Goal: Information Seeking & Learning: Check status

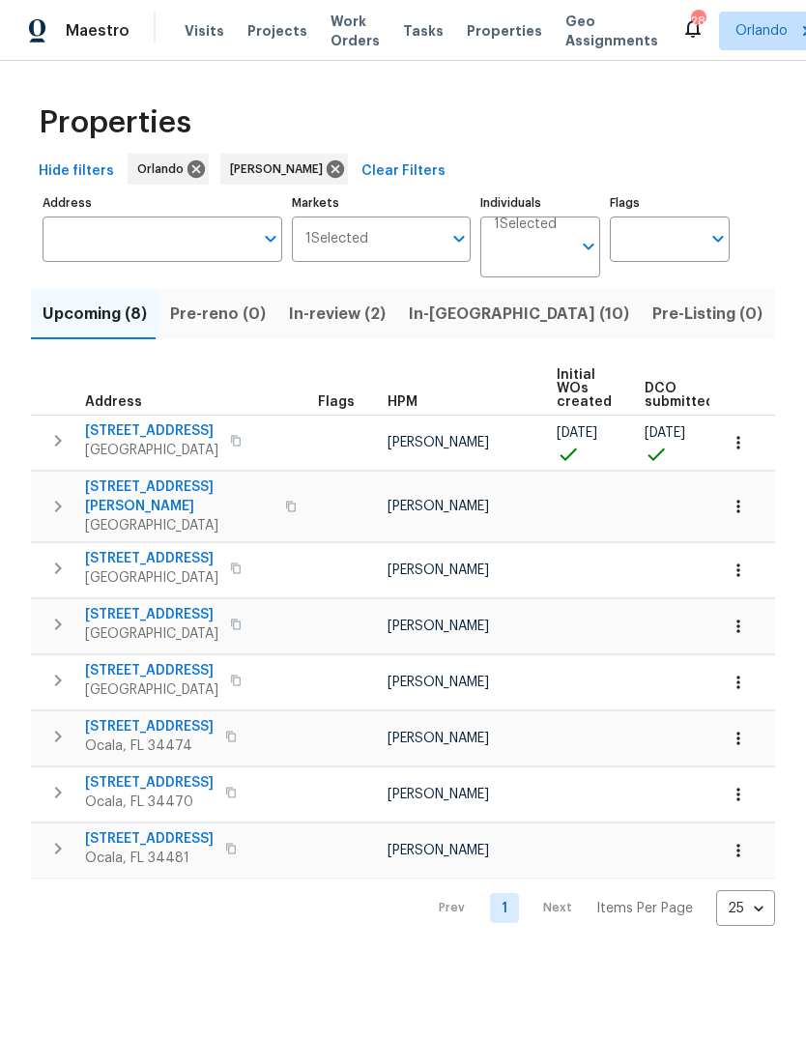
scroll to position [-6, 0]
click at [738, 561] on icon "button" at bounding box center [738, 570] width 19 height 19
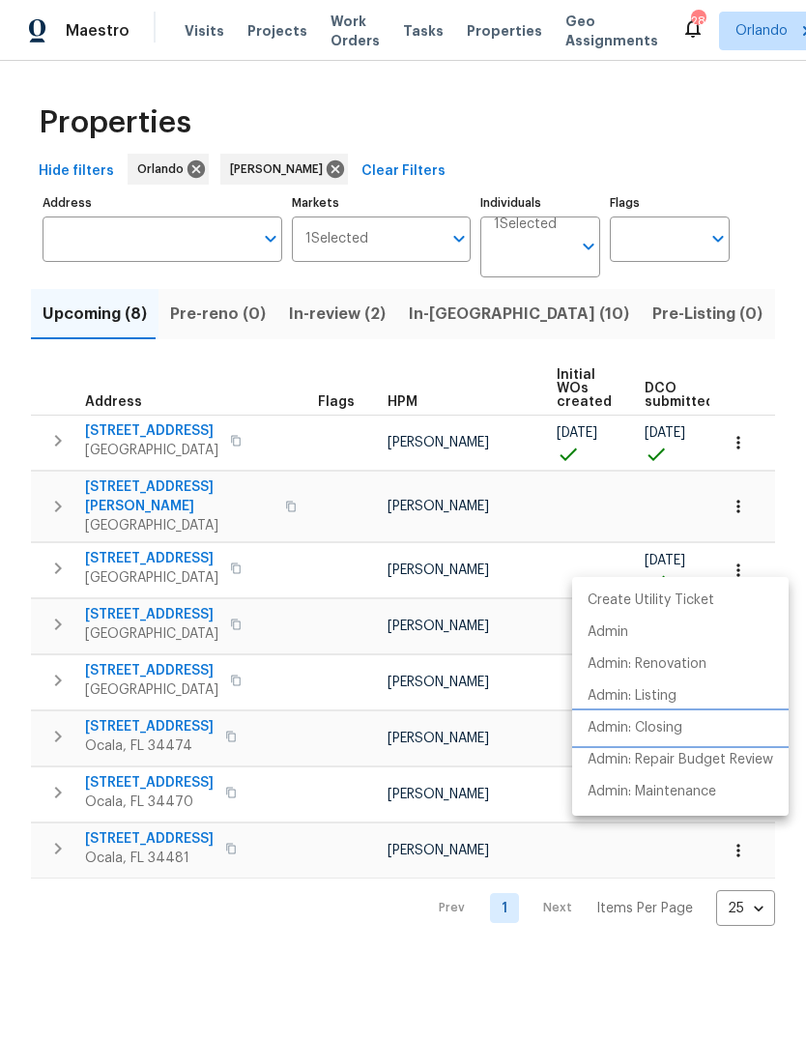
click at [689, 726] on li "Admin: Closing" at bounding box center [680, 728] width 216 height 32
click at [456, 125] on div at bounding box center [403, 519] width 806 height 1039
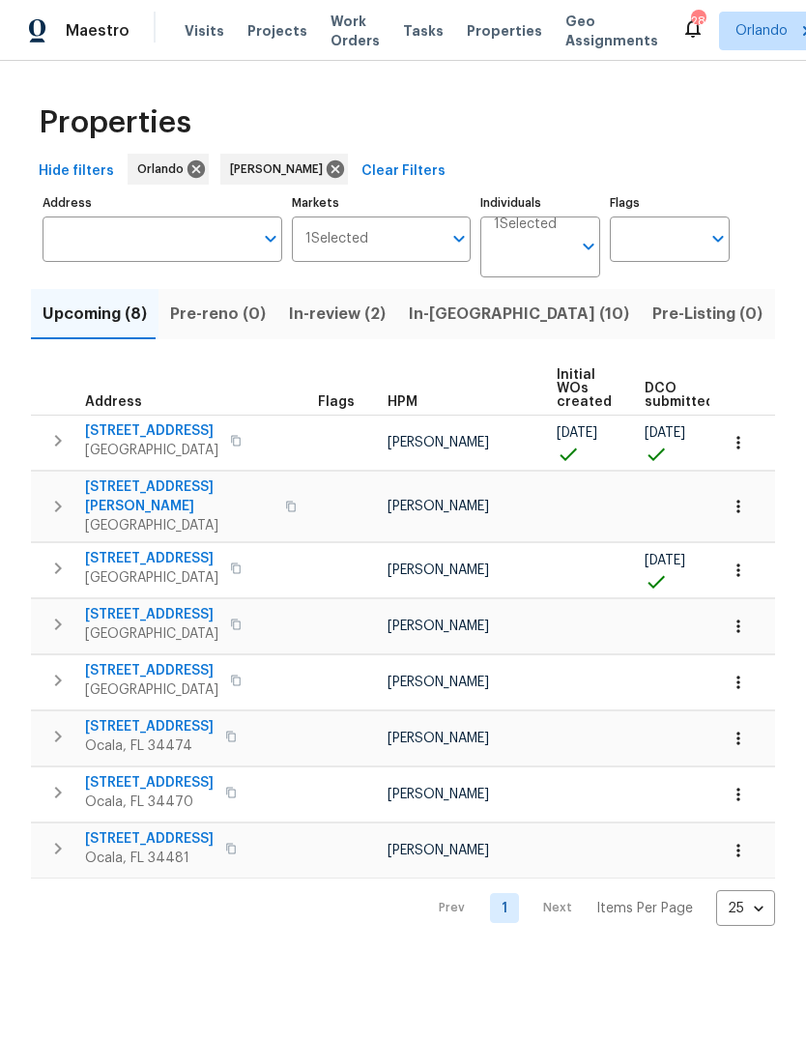
click at [687, 111] on div "Properties" at bounding box center [403, 123] width 744 height 62
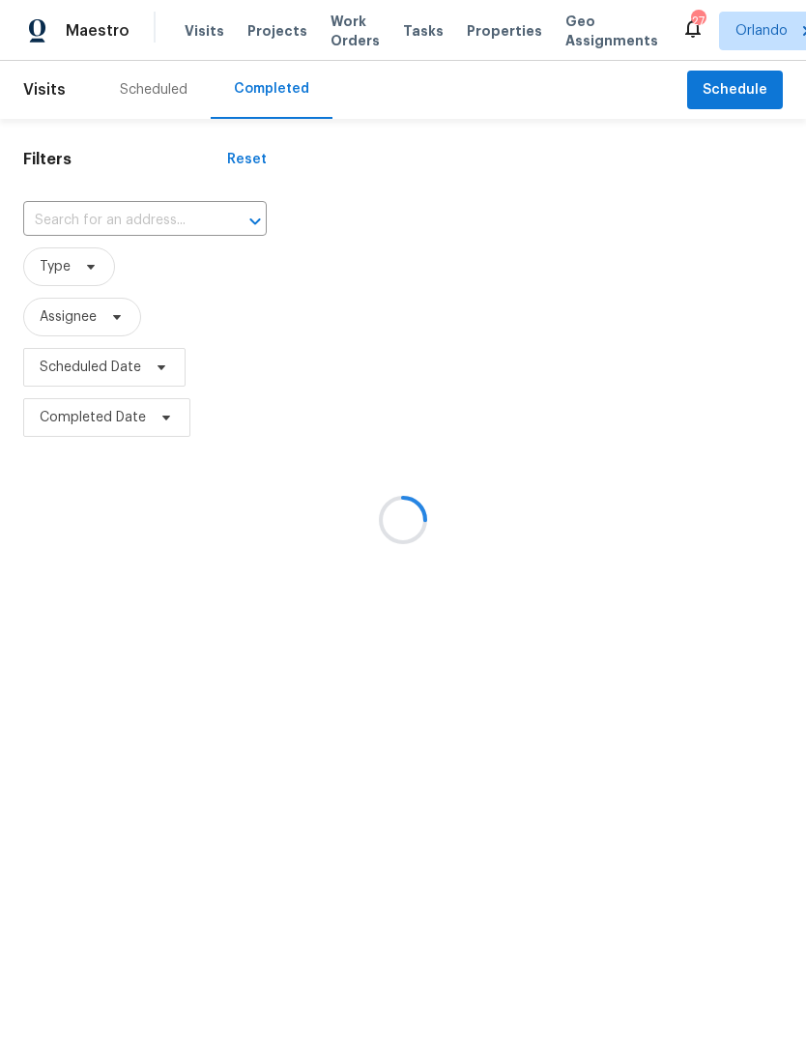
click at [71, 266] on div at bounding box center [403, 519] width 806 height 1039
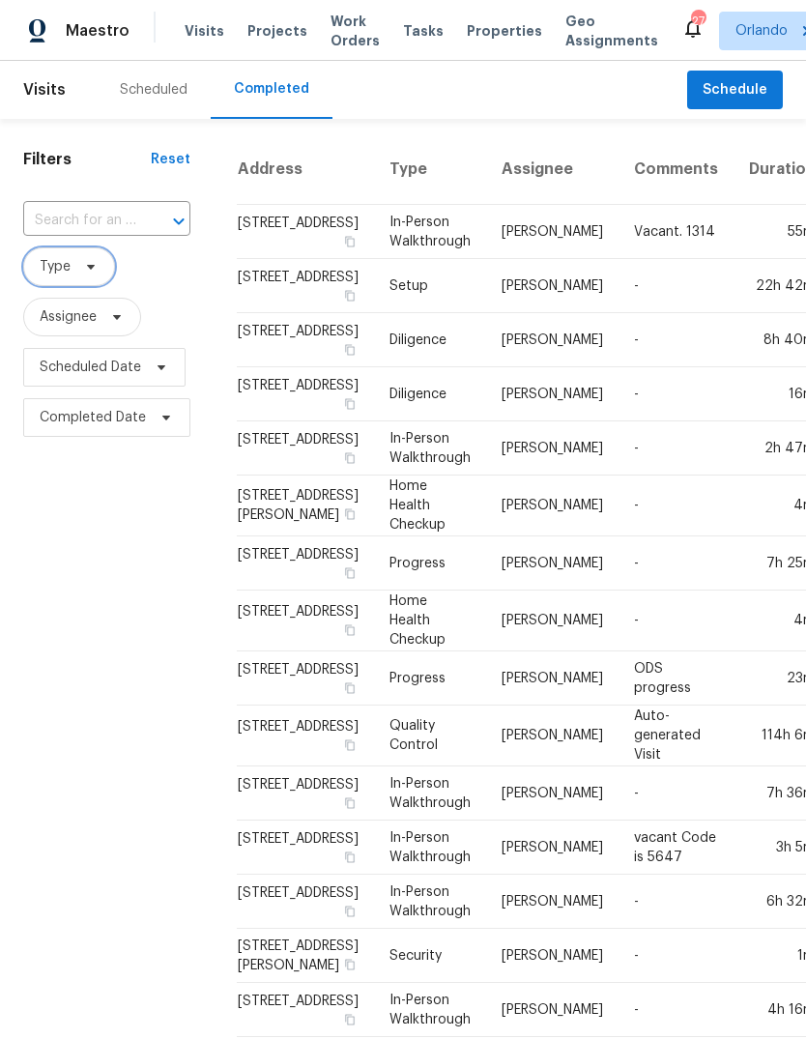
click at [75, 279] on span "Type" at bounding box center [69, 266] width 92 height 39
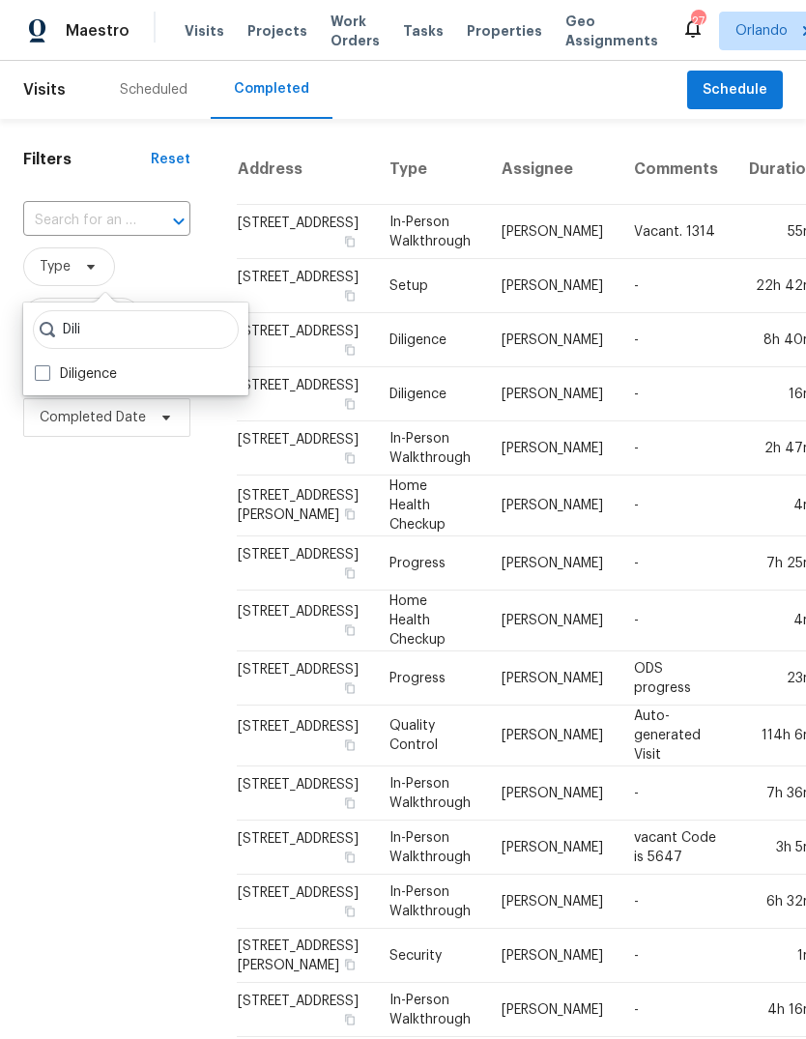
type input "Dili"
click at [47, 371] on span at bounding box center [42, 372] width 15 height 15
click at [47, 371] on input "Diligence" at bounding box center [41, 370] width 13 height 13
checkbox input "true"
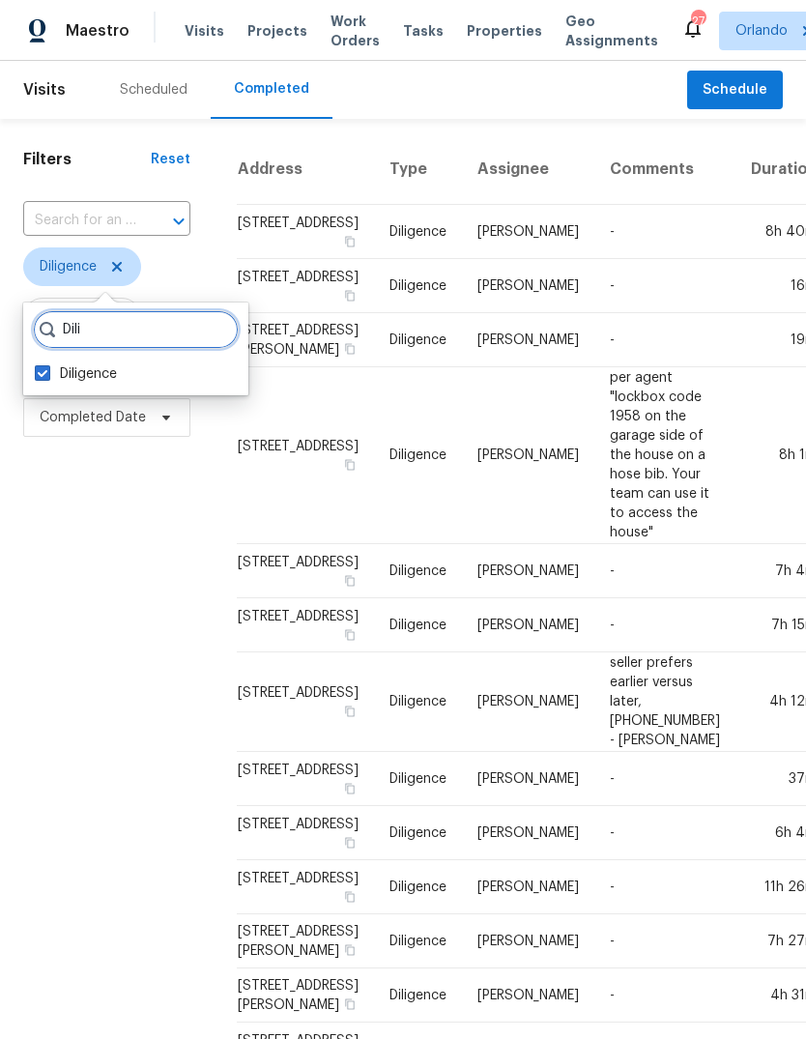
click at [103, 313] on input "Dili" at bounding box center [136, 329] width 206 height 39
click at [69, 332] on input "Dili" at bounding box center [136, 329] width 206 height 39
click at [68, 332] on input "Dili" at bounding box center [136, 329] width 206 height 39
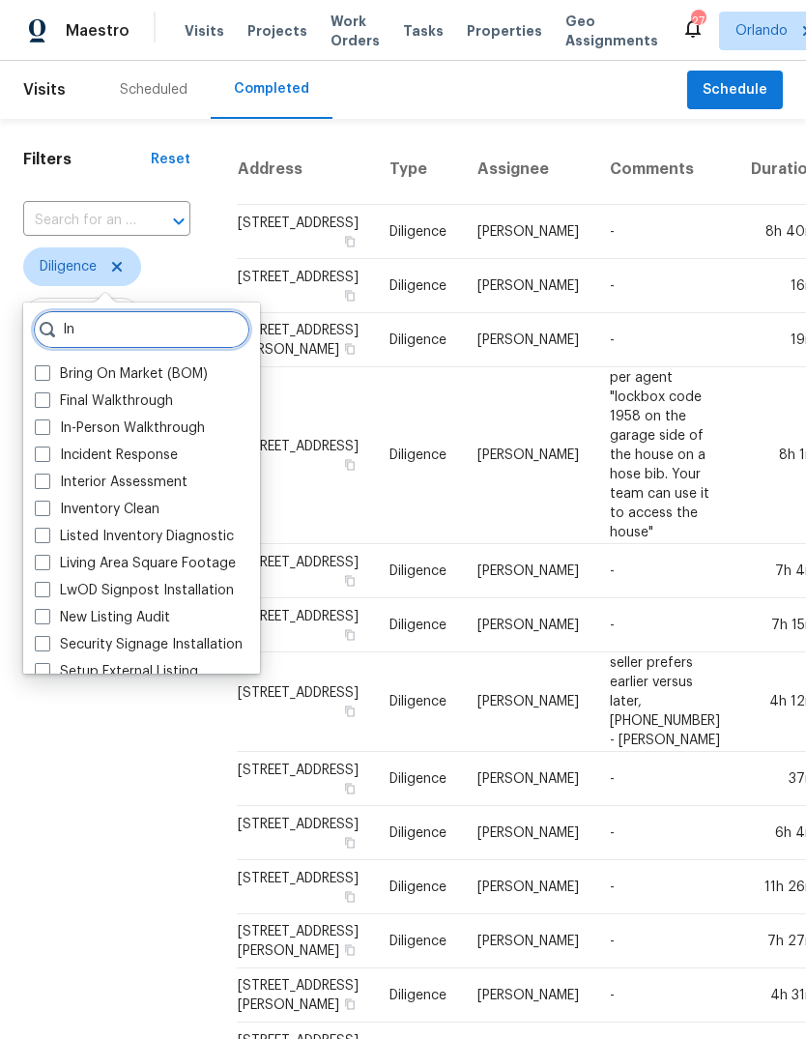
type input "In"
click at [40, 425] on span at bounding box center [42, 426] width 15 height 15
click at [40, 425] on input "In-Person Walkthrough" at bounding box center [41, 424] width 13 height 13
checkbox input "true"
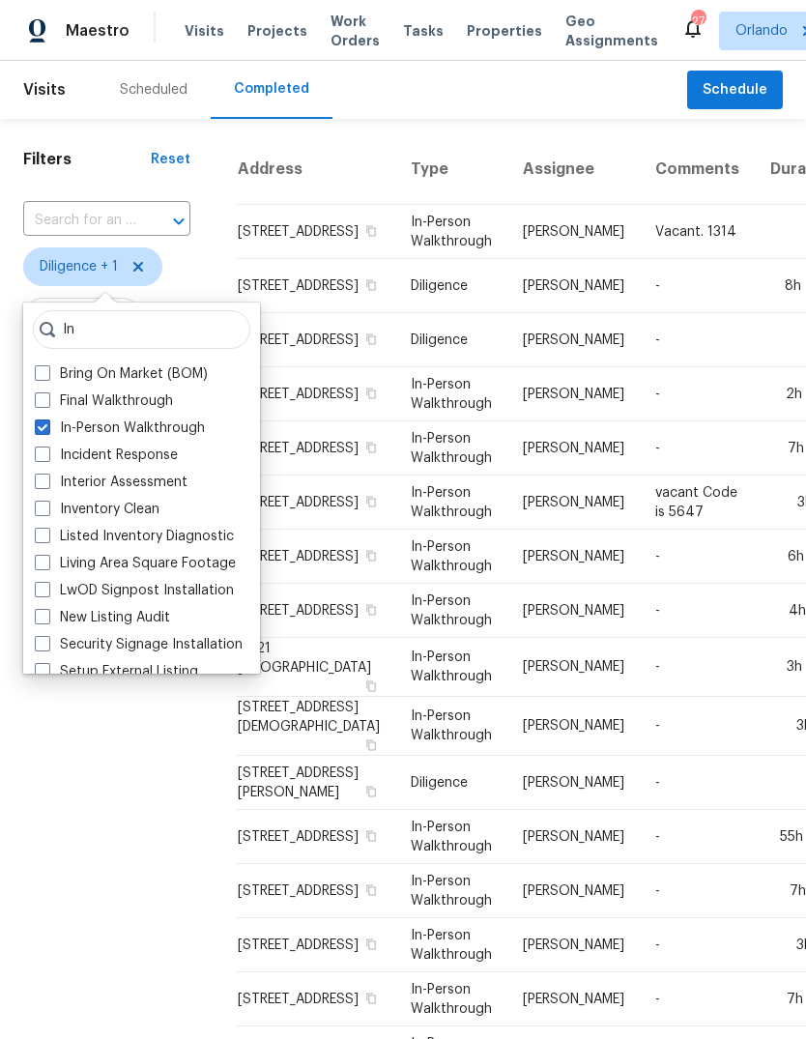
click at [70, 756] on div "Filters Reset ​ Diligence + 1 Assignee Scheduled Date Completed Date" at bounding box center [107, 775] width 214 height 1313
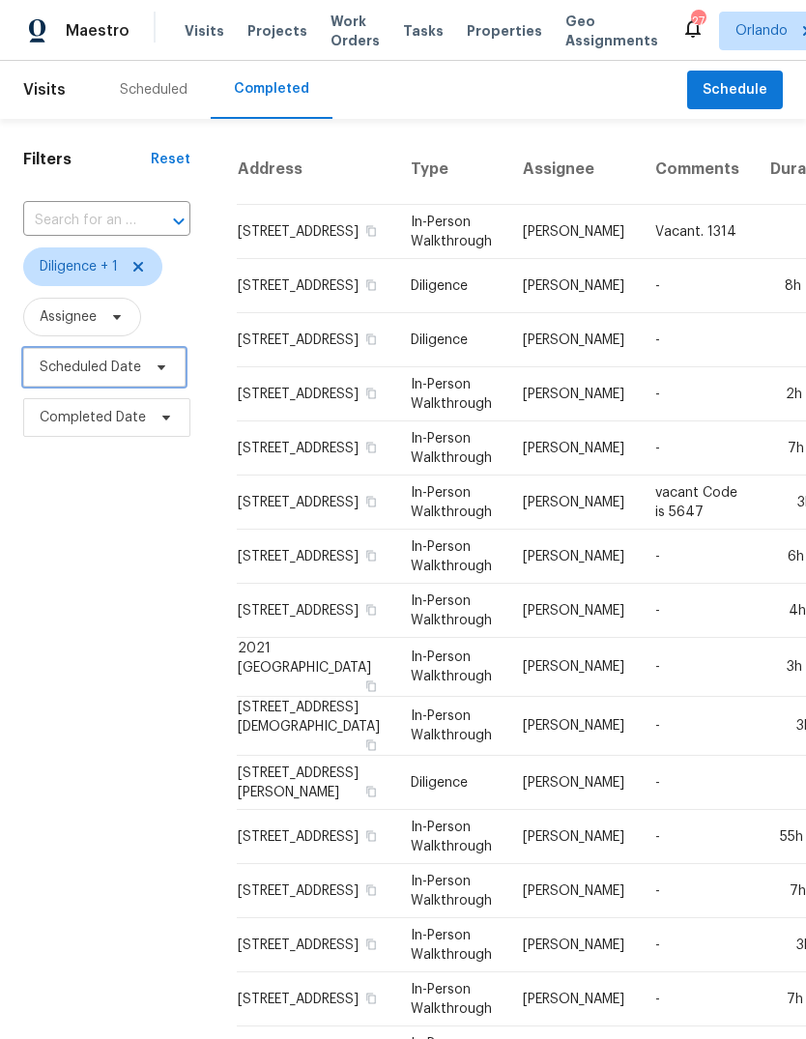
click at [64, 365] on span "Scheduled Date" at bounding box center [90, 367] width 101 height 19
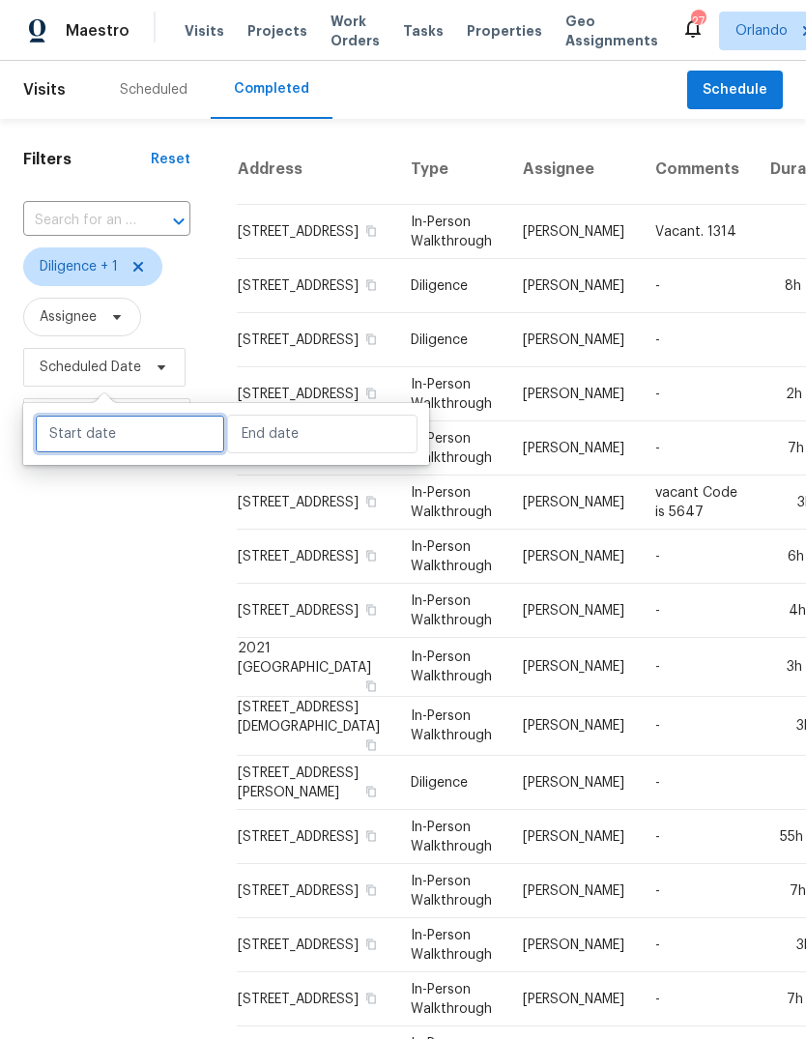
click at [79, 432] on input "text" at bounding box center [130, 434] width 190 height 39
select select "9"
select select "2025"
select select "10"
select select "2025"
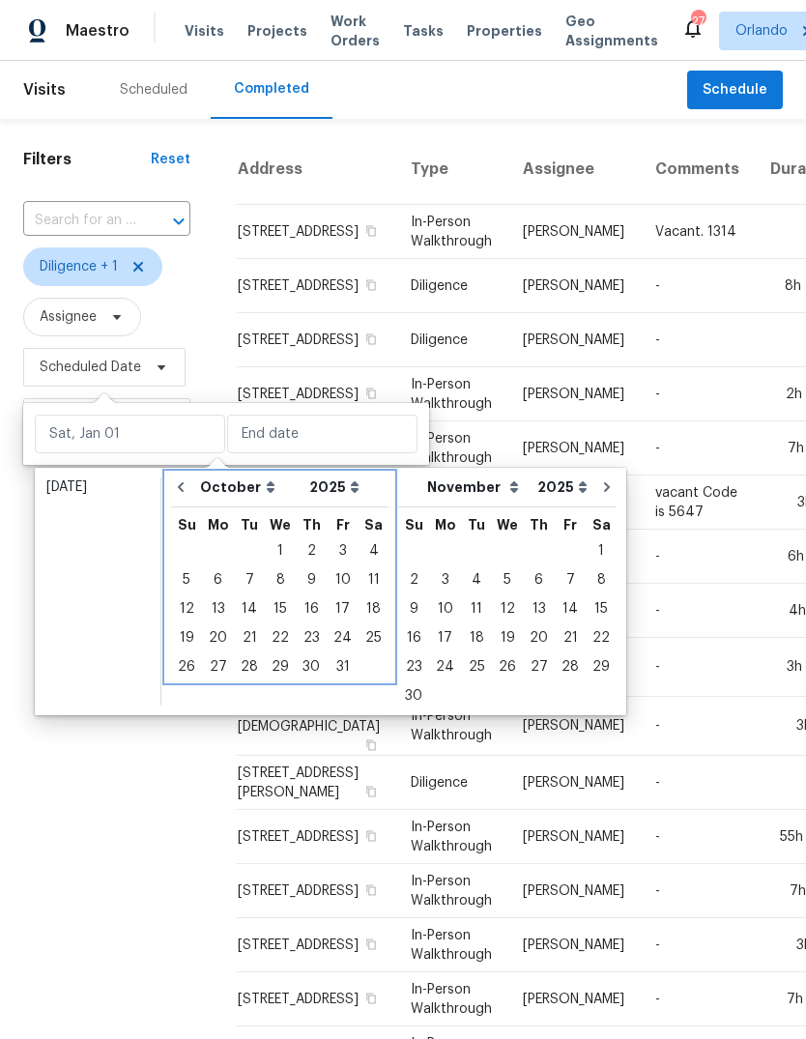
click at [186, 484] on icon "Go to previous month" at bounding box center [180, 486] width 15 height 15
select select "8"
select select "9"
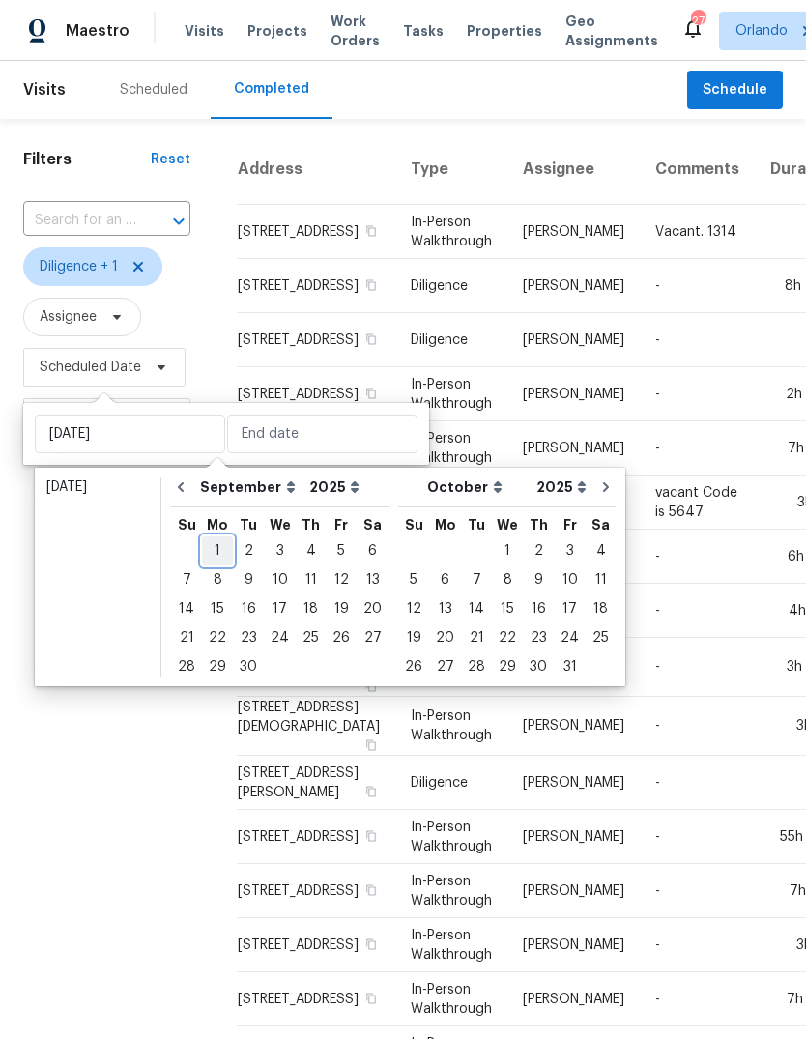
click at [210, 542] on div "1" at bounding box center [217, 550] width 31 height 27
type input "Mon, Sep 01"
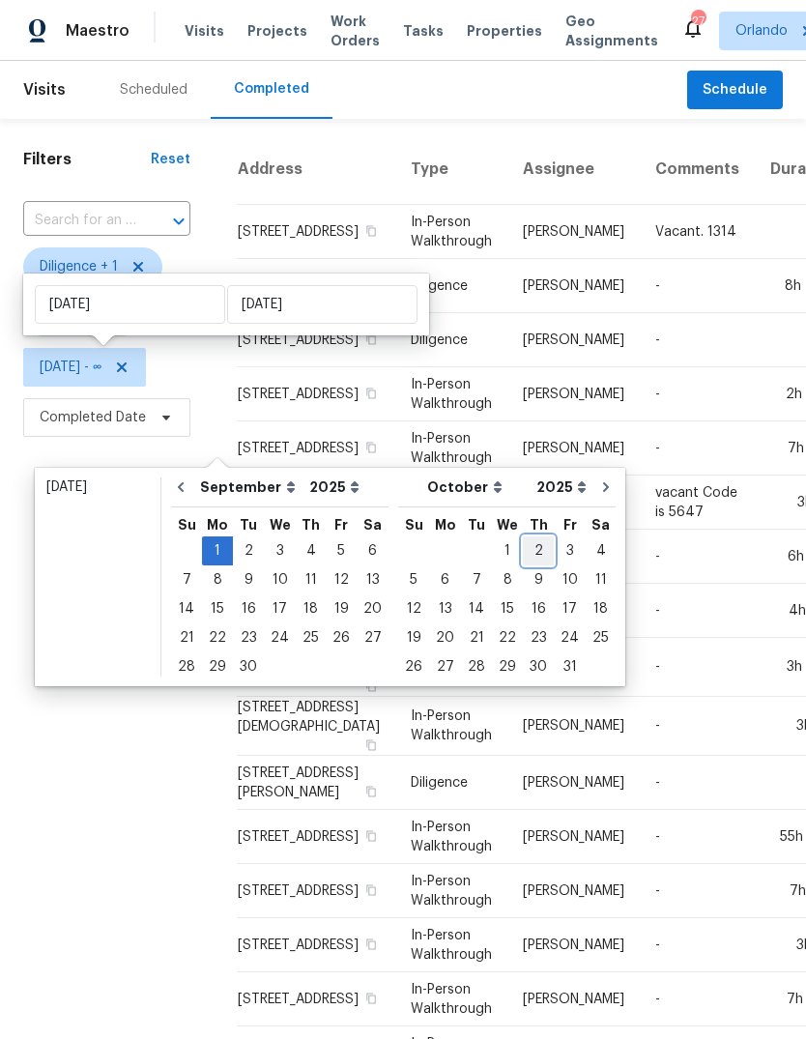
click at [523, 547] on div "2" at bounding box center [538, 550] width 31 height 27
type input "Thu, Oct 02"
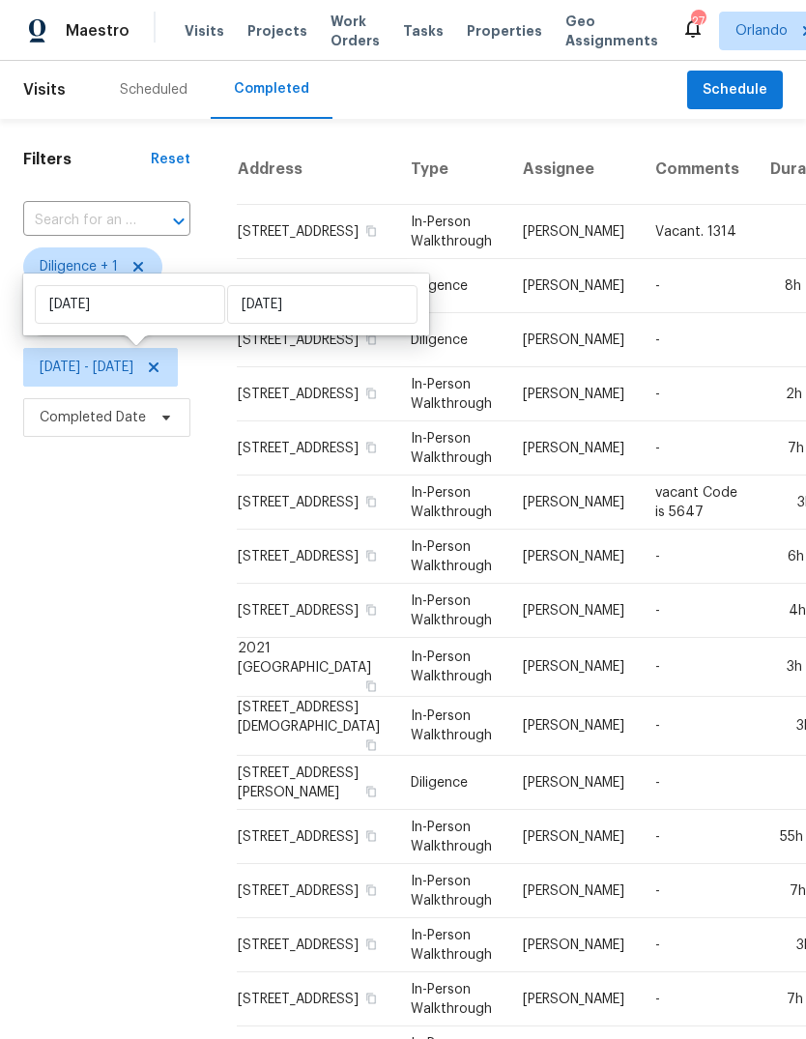
click at [95, 763] on div "Filters Reset ​ Diligence + 1 Assignee Mon, Sep 01 - Thu, Oct 02 Completed Date" at bounding box center [107, 775] width 214 height 1313
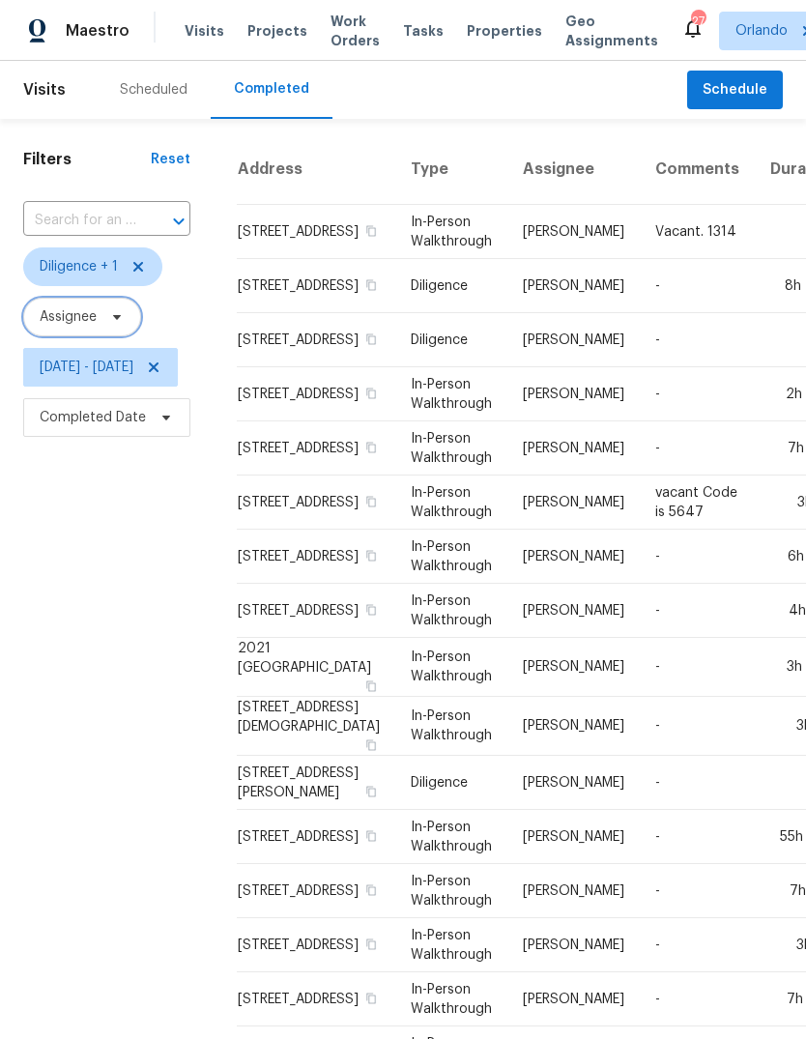
click at [89, 307] on span "Assignee" at bounding box center [68, 316] width 57 height 19
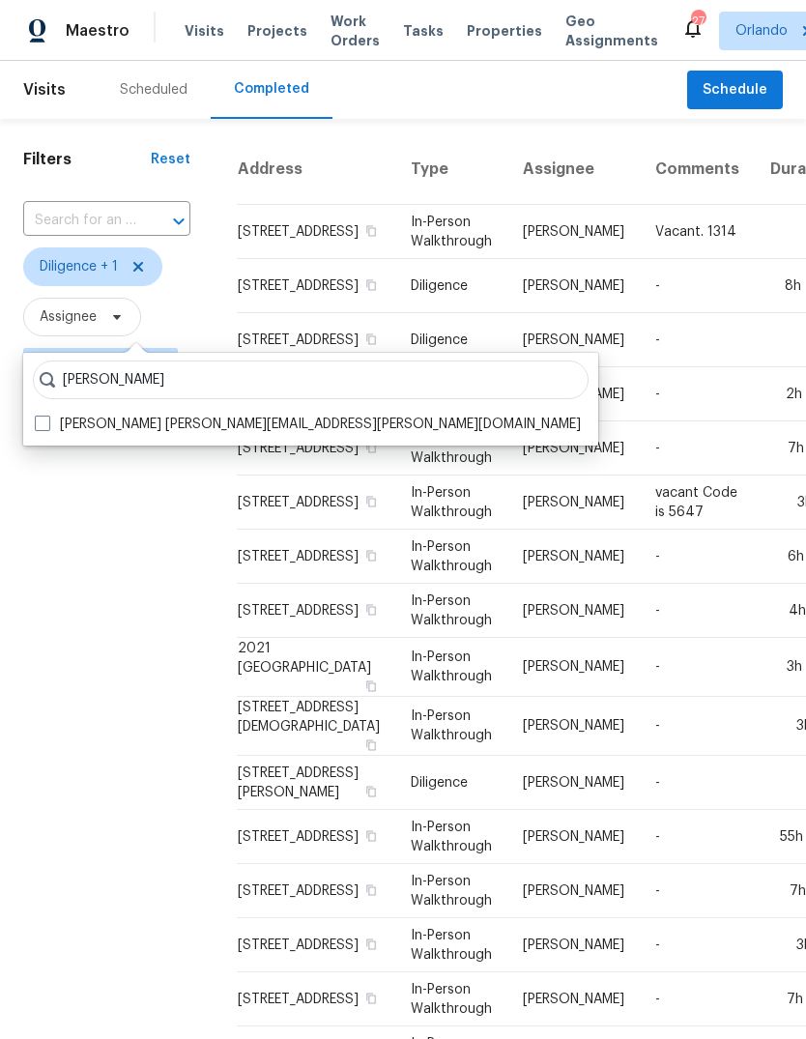
type input "Caleb hurst"
click at [48, 416] on span at bounding box center [42, 423] width 15 height 15
click at [47, 415] on input "Caleb Hurst caleb.hurst@opendoor.com" at bounding box center [41, 421] width 13 height 13
checkbox input "true"
